Goal: Task Accomplishment & Management: Manage account settings

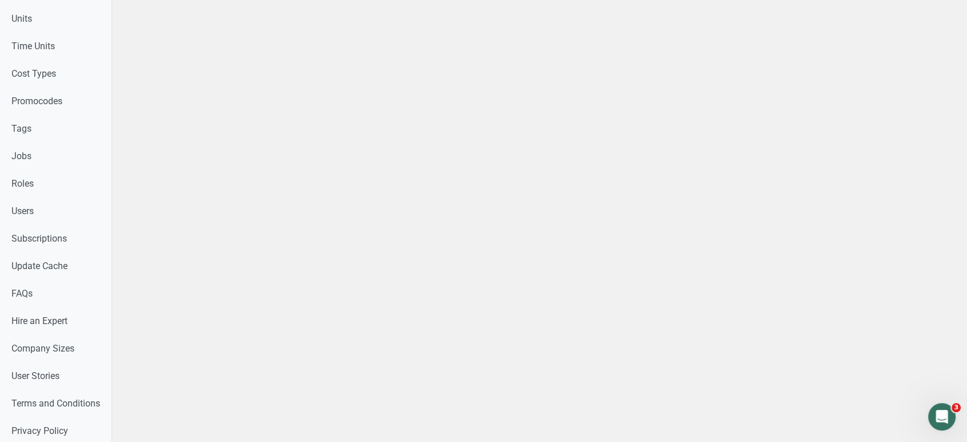
scroll to position [549, 0]
click at [60, 222] on link "Users" at bounding box center [60, 210] width 121 height 27
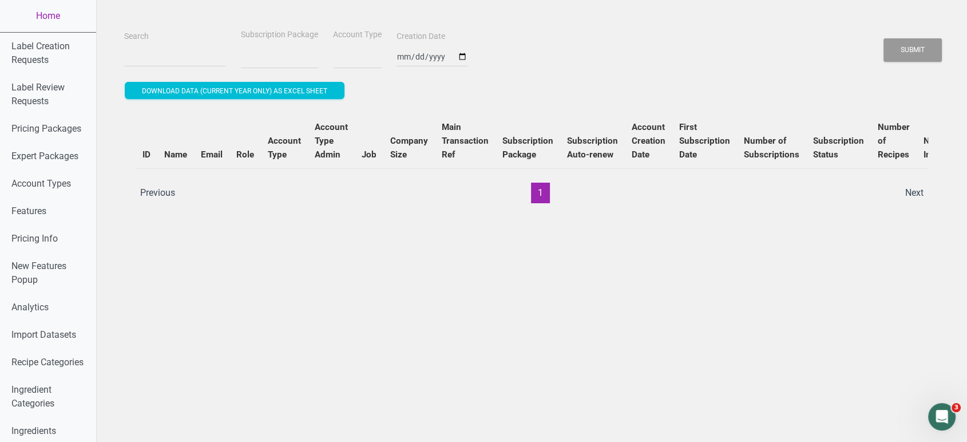
select select
click at [146, 64] on input "Search" at bounding box center [175, 56] width 102 height 21
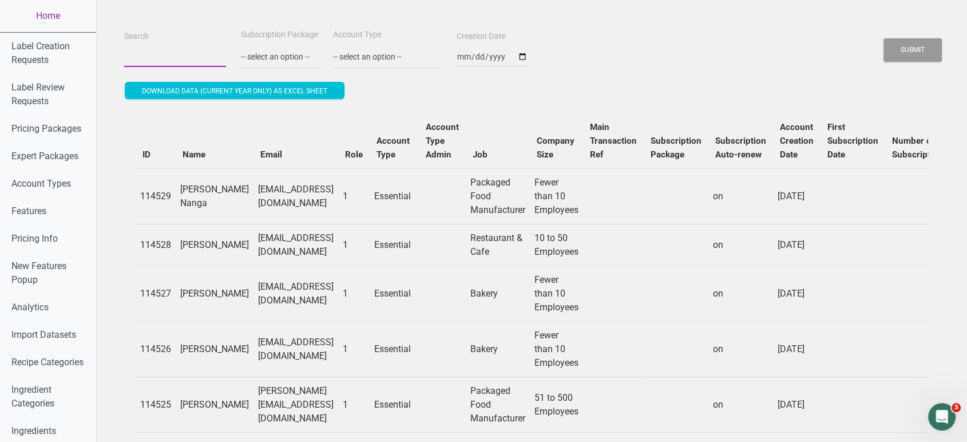
paste input "[EMAIL_ADDRESS][DOMAIN_NAME]"
type input "[EMAIL_ADDRESS][DOMAIN_NAME]"
click at [884, 38] on button "Submit" at bounding box center [913, 49] width 58 height 23
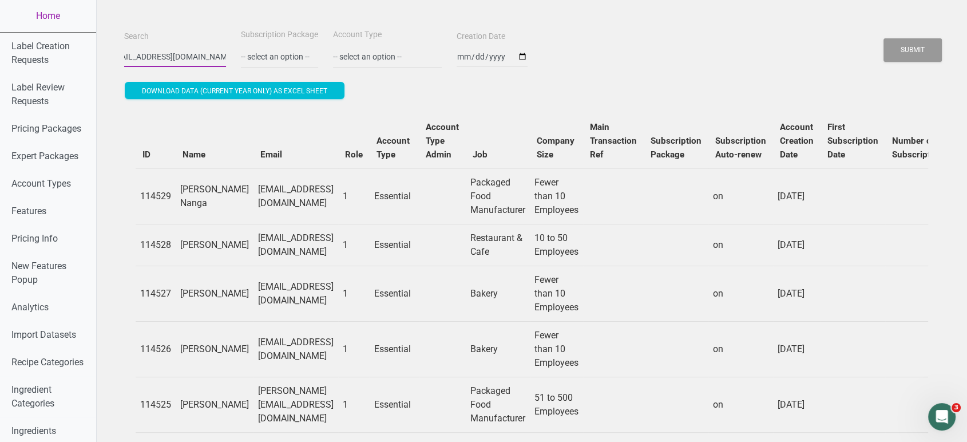
click at [884, 38] on button "Submit" at bounding box center [913, 49] width 58 height 23
